Goal: Check status

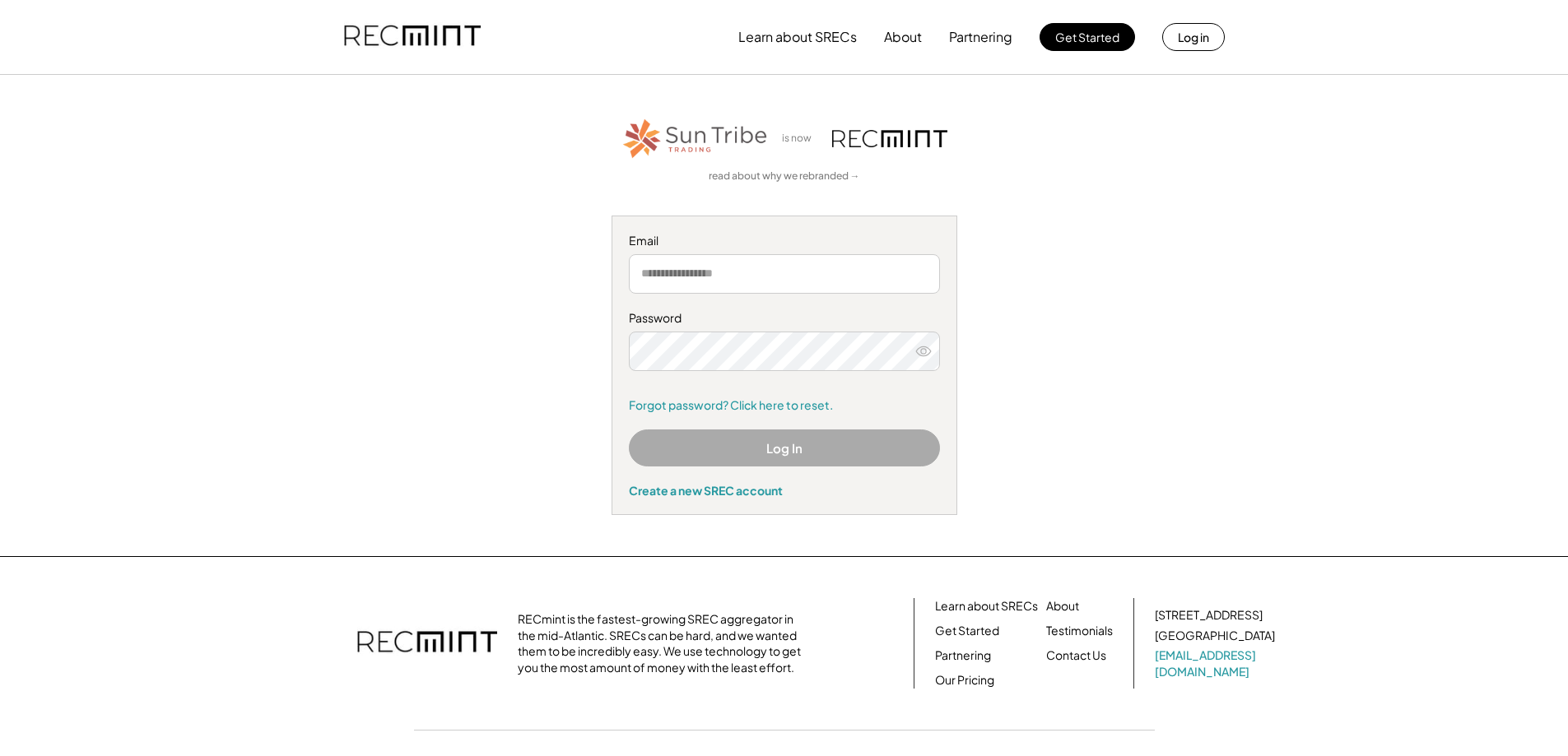
type input "**********"
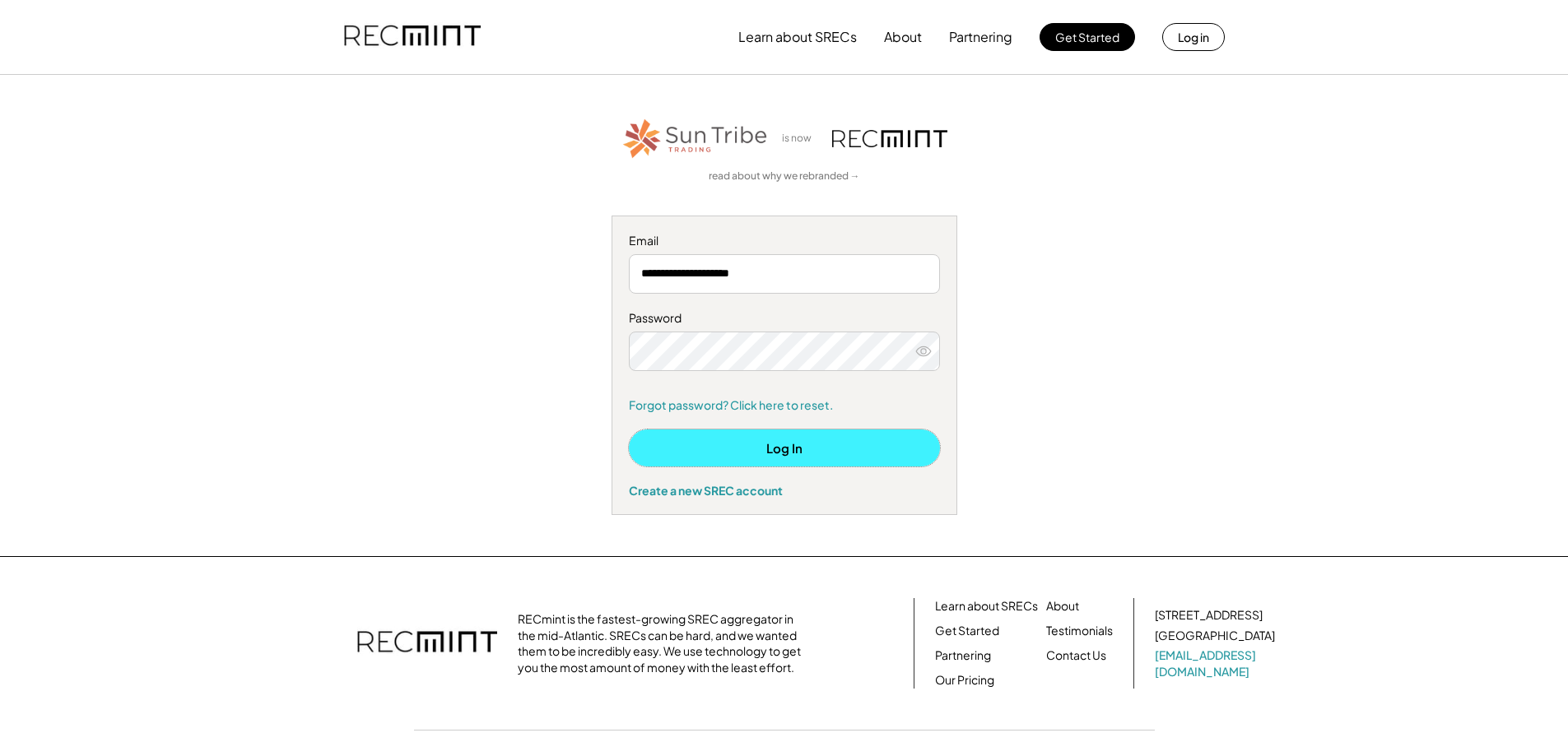
click at [687, 445] on button "Log In" at bounding box center [784, 448] width 311 height 37
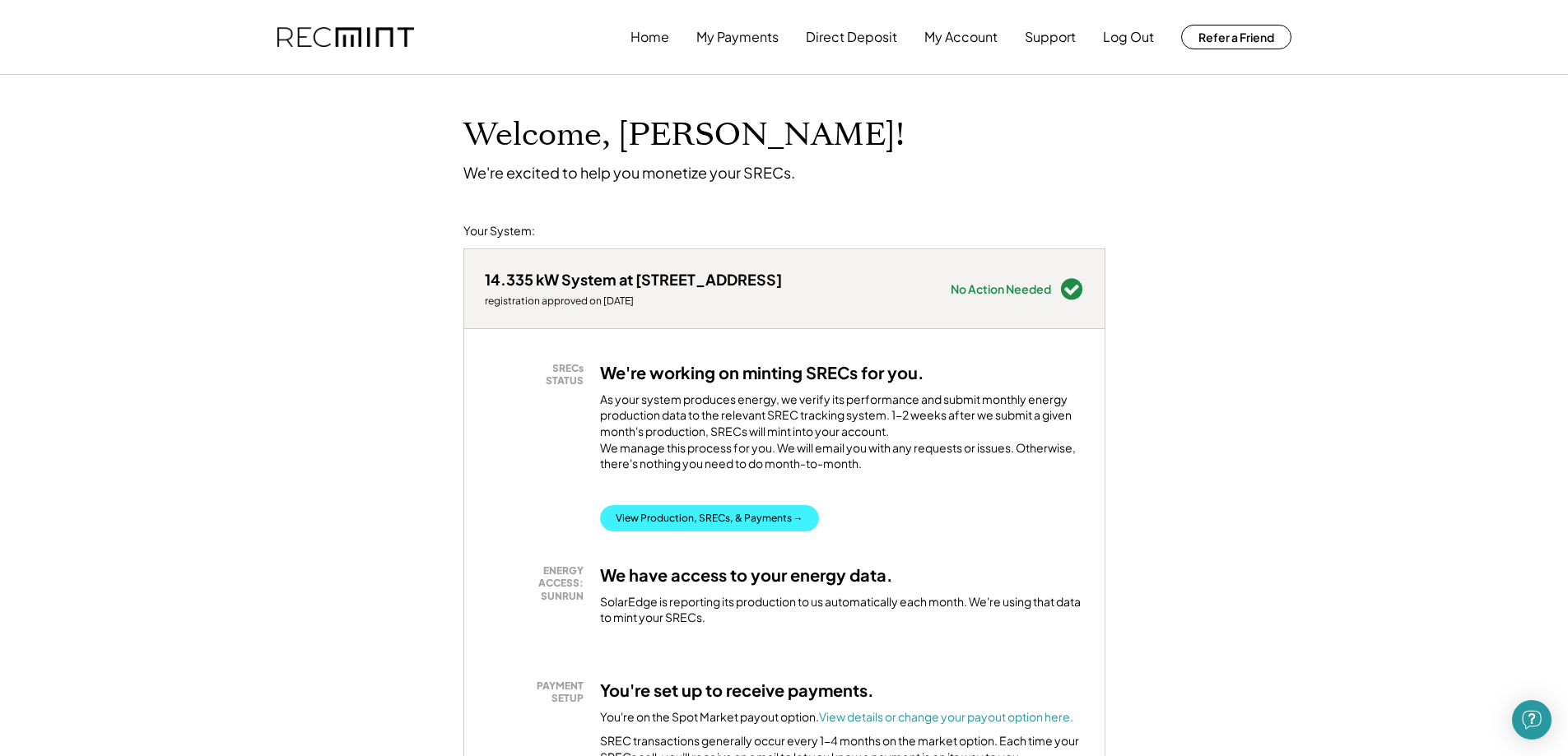
click at [687, 523] on button "View Production, SRECs, & Payments →" at bounding box center [709, 518] width 219 height 26
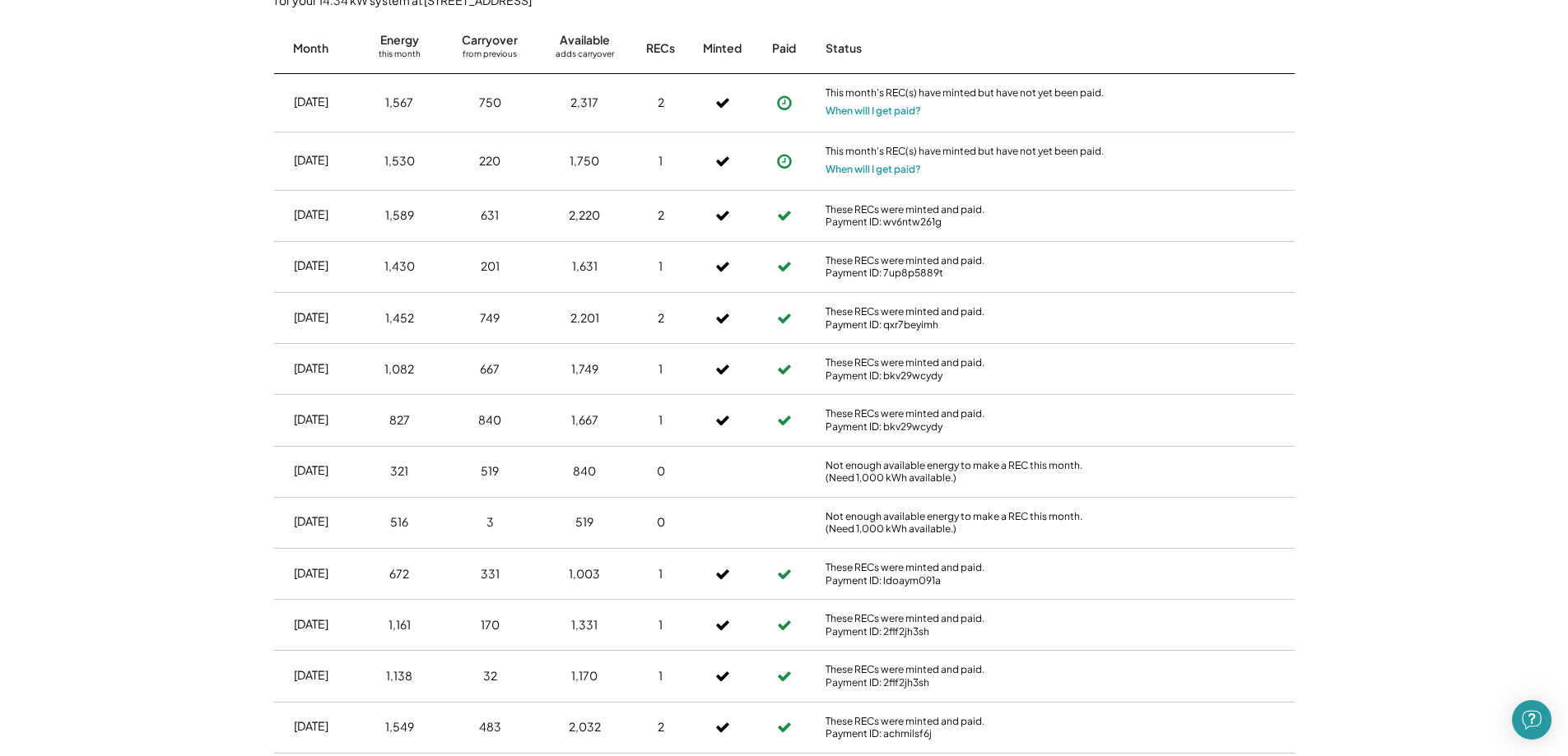
scroll to position [823, 0]
